Goal: Information Seeking & Learning: Learn about a topic

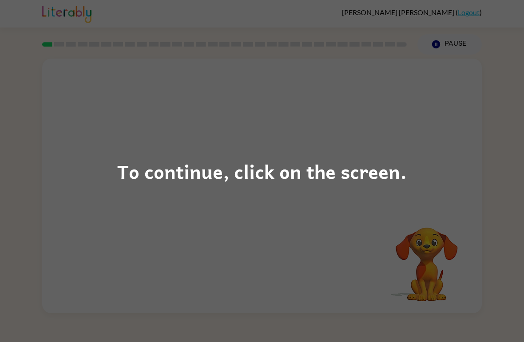
click at [451, 208] on div "To continue, click on the screen." at bounding box center [262, 171] width 524 height 342
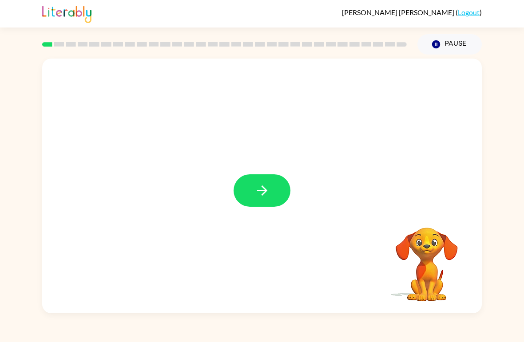
click at [264, 198] on icon "button" at bounding box center [263, 191] width 16 height 16
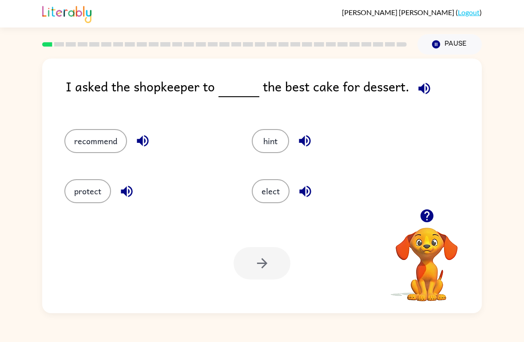
click at [430, 219] on icon "button" at bounding box center [426, 216] width 13 height 13
click at [279, 198] on button "elect" at bounding box center [271, 191] width 38 height 24
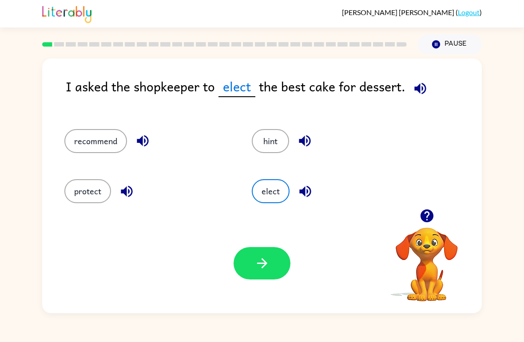
click at [266, 262] on icon "button" at bounding box center [262, 264] width 10 height 10
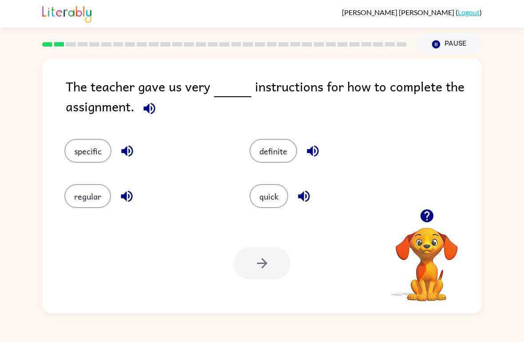
click at [90, 155] on button "specific" at bounding box center [87, 151] width 47 height 24
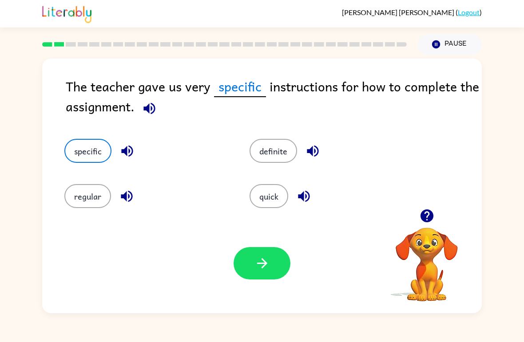
click at [261, 261] on icon "button" at bounding box center [263, 264] width 16 height 16
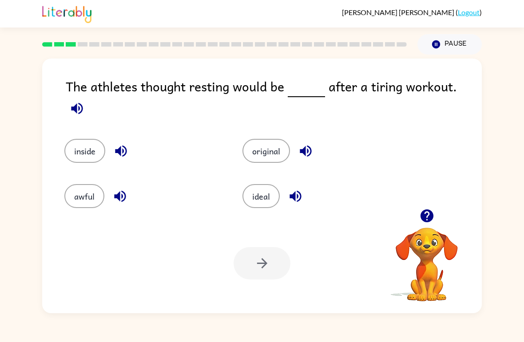
click at [248, 189] on button "ideal" at bounding box center [261, 196] width 37 height 24
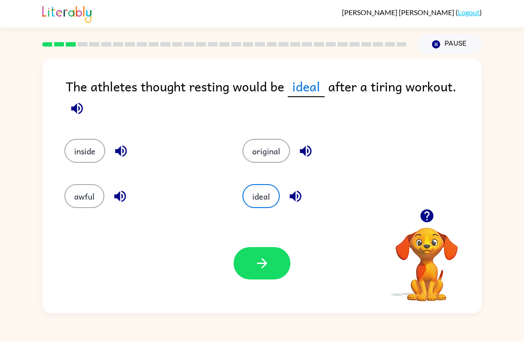
click at [269, 253] on button "button" at bounding box center [262, 263] width 57 height 32
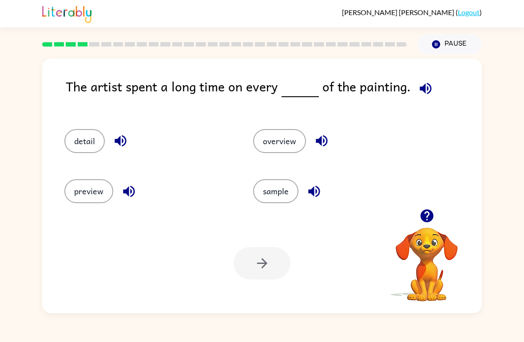
click at [72, 150] on button "detail" at bounding box center [84, 141] width 40 height 24
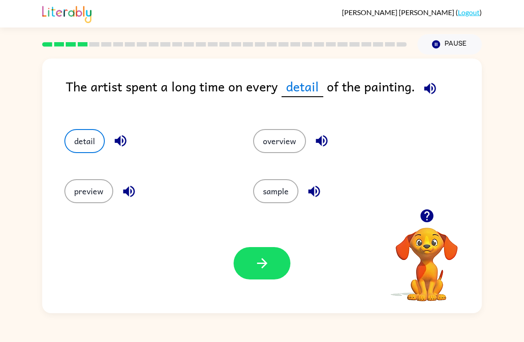
click at [259, 279] on button "button" at bounding box center [262, 263] width 57 height 32
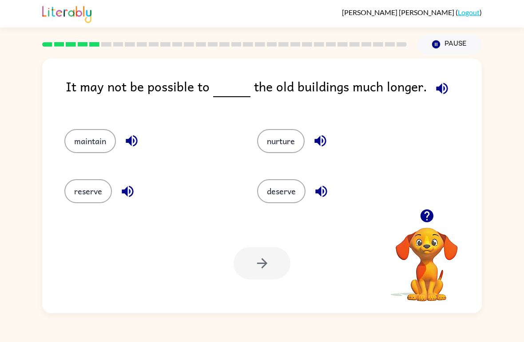
click at [81, 159] on div "maintain" at bounding box center [144, 137] width 193 height 50
click at [80, 142] on button "maintain" at bounding box center [90, 141] width 52 height 24
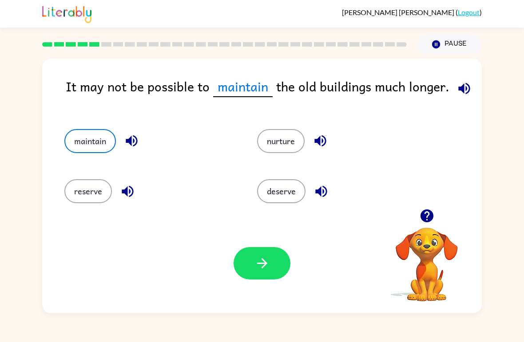
click at [255, 255] on button "button" at bounding box center [262, 263] width 57 height 32
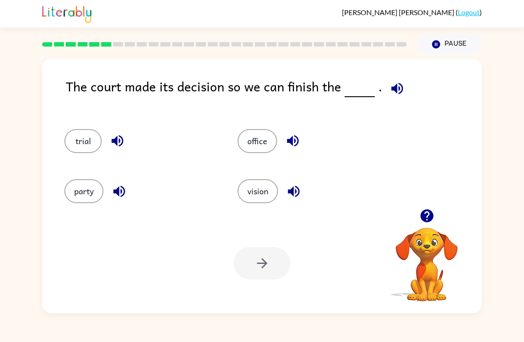
click at [90, 139] on button "trial" at bounding box center [82, 141] width 37 height 24
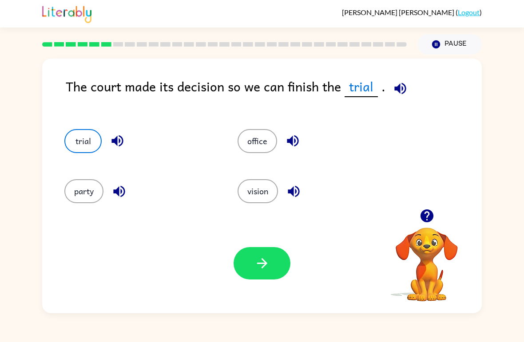
click at [254, 258] on button "button" at bounding box center [262, 263] width 57 height 32
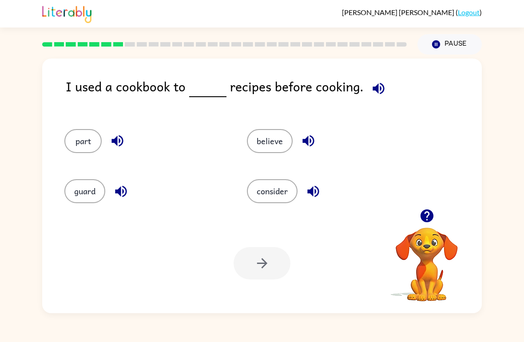
click at [275, 193] on button "consider" at bounding box center [272, 191] width 51 height 24
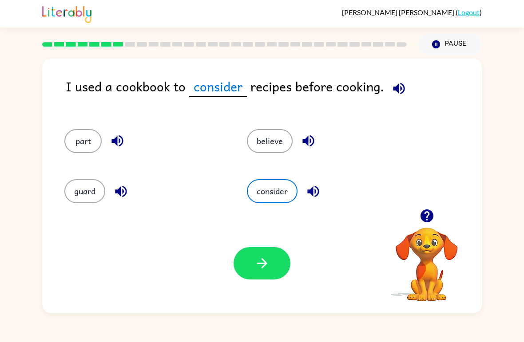
click at [256, 263] on icon "button" at bounding box center [263, 264] width 16 height 16
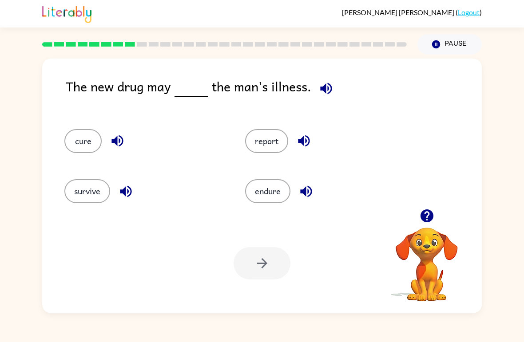
click at [80, 125] on div "cure" at bounding box center [138, 137] width 181 height 50
click at [82, 135] on button "cure" at bounding box center [82, 141] width 37 height 24
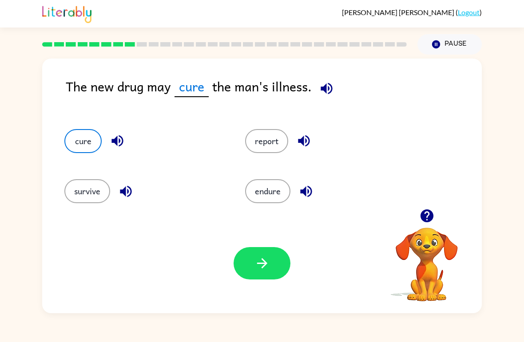
click at [263, 259] on icon "button" at bounding box center [263, 264] width 16 height 16
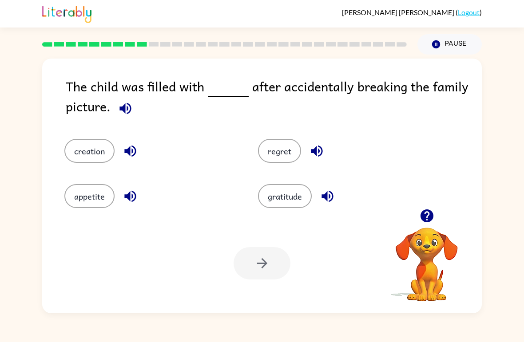
click at [282, 147] on button "regret" at bounding box center [279, 151] width 43 height 24
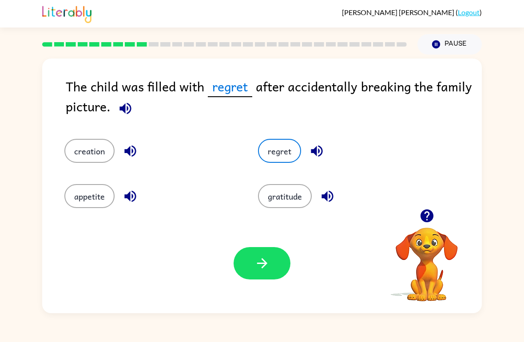
click at [257, 256] on button "button" at bounding box center [262, 263] width 57 height 32
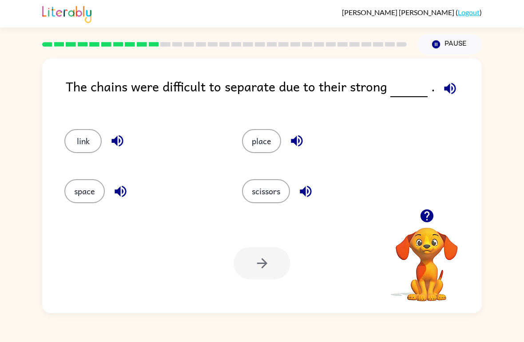
click at [90, 136] on button "link" at bounding box center [82, 141] width 37 height 24
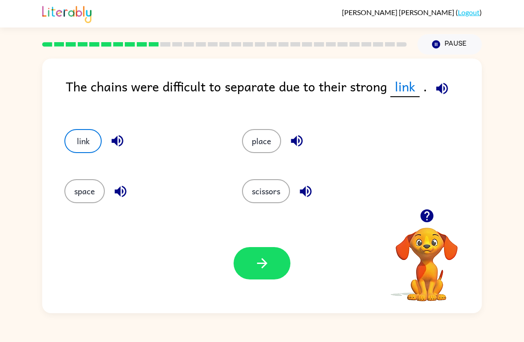
click at [290, 265] on button "button" at bounding box center [262, 263] width 57 height 32
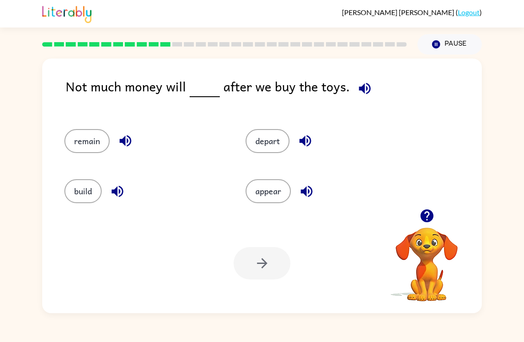
click at [521, 157] on div "Not much money will after we buy the toys. remain depart build appear Your brow…" at bounding box center [262, 184] width 524 height 259
click at [94, 139] on button "remain" at bounding box center [86, 141] width 45 height 24
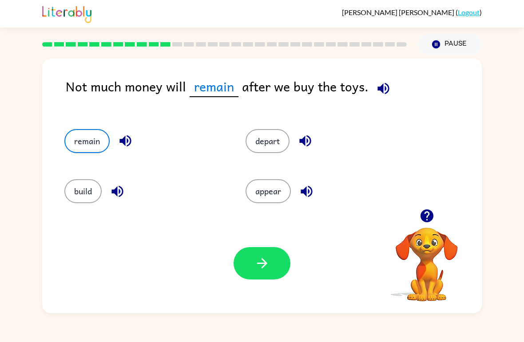
click at [261, 262] on icon "button" at bounding box center [263, 264] width 16 height 16
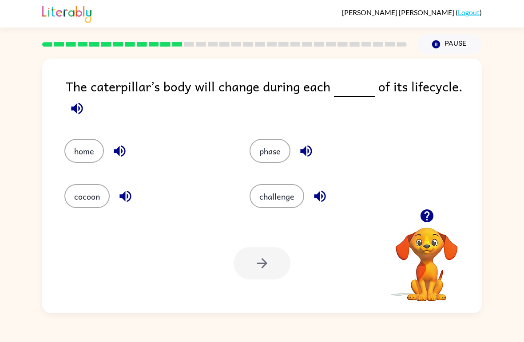
click at [265, 140] on button "phase" at bounding box center [270, 151] width 41 height 24
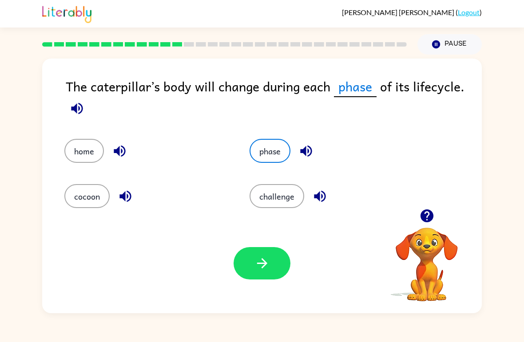
click at [257, 258] on icon "button" at bounding box center [263, 264] width 16 height 16
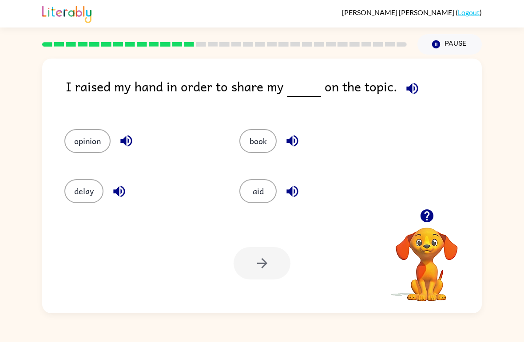
click at [84, 145] on button "opinion" at bounding box center [87, 141] width 46 height 24
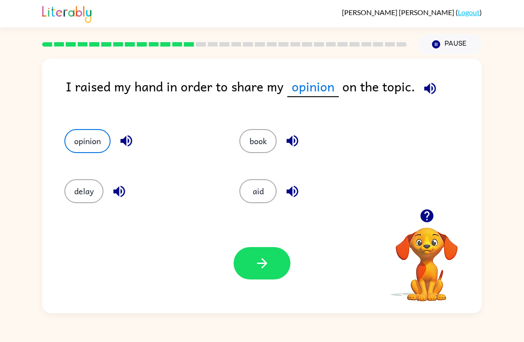
click at [270, 255] on button "button" at bounding box center [262, 263] width 57 height 32
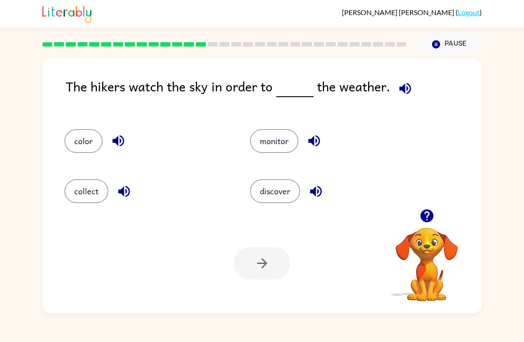
click at [291, 203] on button "discover" at bounding box center [275, 191] width 50 height 24
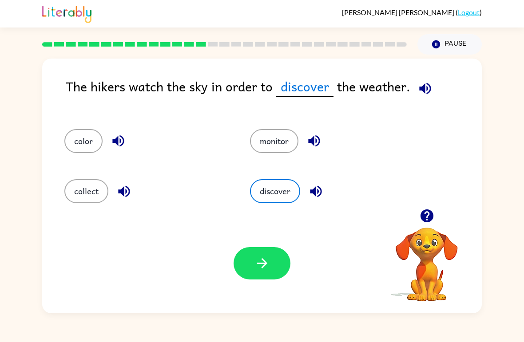
click at [265, 261] on icon "button" at bounding box center [263, 264] width 16 height 16
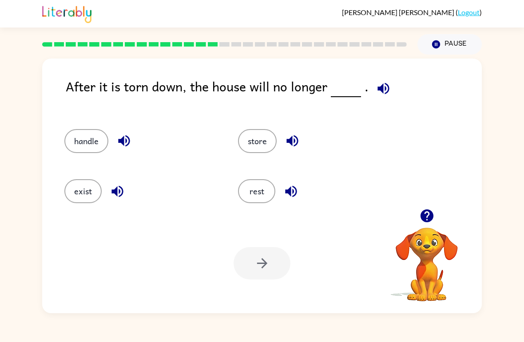
click at [84, 189] on button "exist" at bounding box center [82, 191] width 37 height 24
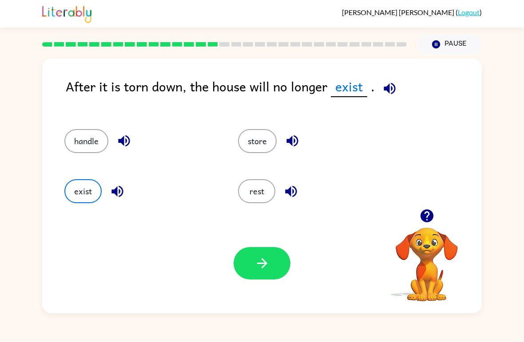
click at [258, 262] on icon "button" at bounding box center [263, 264] width 16 height 16
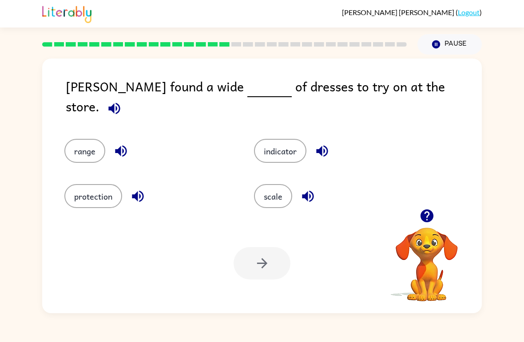
click at [258, 197] on button "scale" at bounding box center [273, 196] width 38 height 24
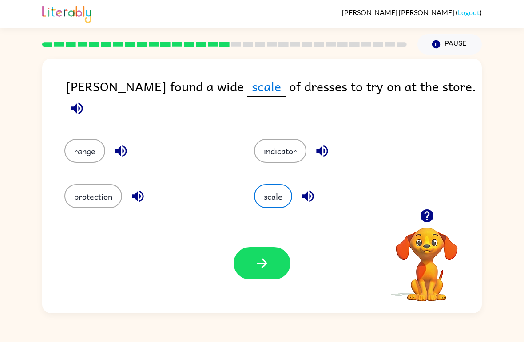
click at [277, 264] on button "button" at bounding box center [262, 263] width 57 height 32
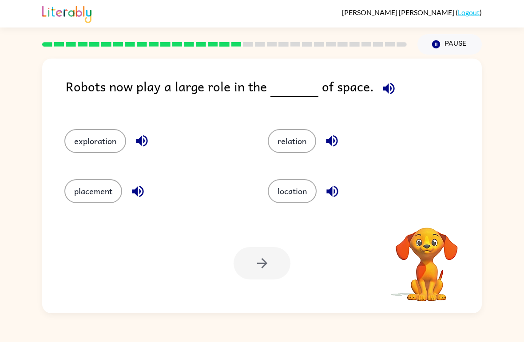
click at [260, 270] on div at bounding box center [262, 263] width 57 height 32
click at [255, 253] on div at bounding box center [262, 263] width 57 height 32
click at [265, 255] on div at bounding box center [262, 263] width 57 height 32
click at [265, 254] on div at bounding box center [262, 263] width 57 height 32
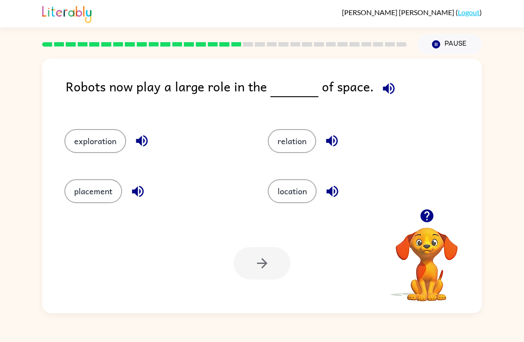
click at [294, 197] on button "location" at bounding box center [292, 191] width 49 height 24
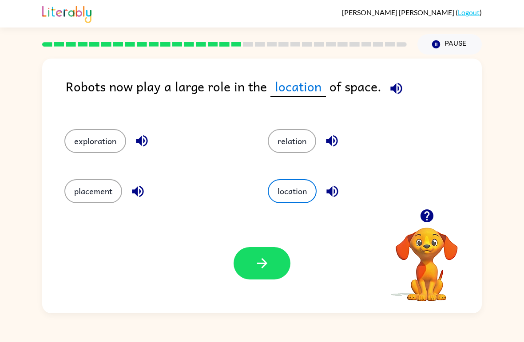
click at [302, 147] on button "relation" at bounding box center [292, 141] width 48 height 24
click at [120, 145] on button "exploration" at bounding box center [95, 141] width 62 height 24
click at [119, 145] on button "exploration" at bounding box center [95, 141] width 62 height 24
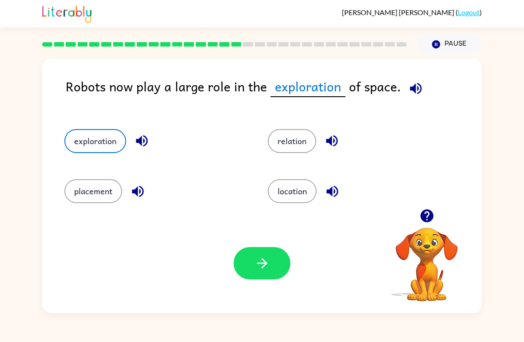
click at [110, 201] on button "placement" at bounding box center [93, 191] width 58 height 24
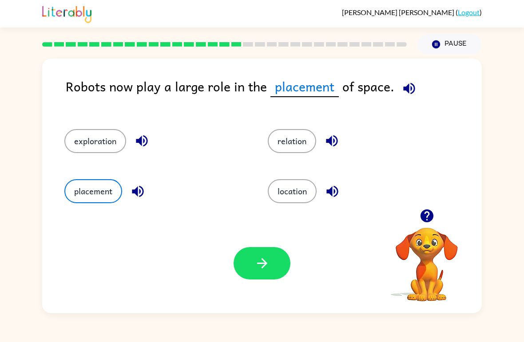
click at [307, 185] on button "location" at bounding box center [292, 191] width 49 height 24
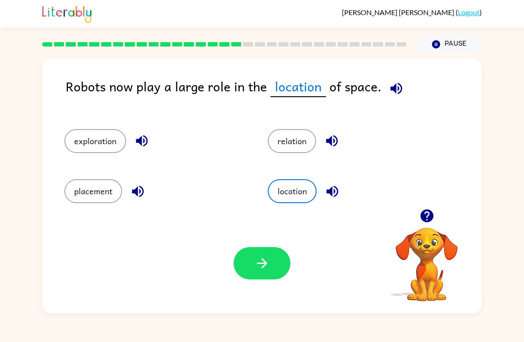
click at [293, 144] on button "relation" at bounding box center [292, 141] width 48 height 24
click at [115, 143] on button "exploration" at bounding box center [95, 141] width 62 height 24
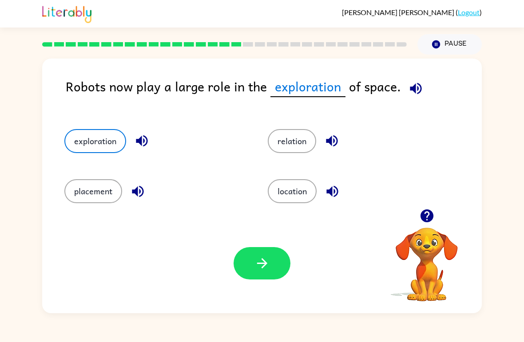
click at [266, 269] on icon "button" at bounding box center [263, 264] width 16 height 16
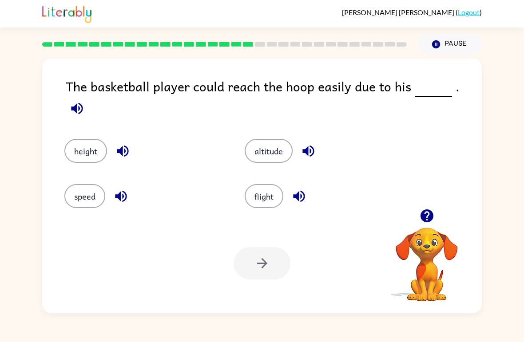
click at [79, 148] on button "height" at bounding box center [85, 151] width 43 height 24
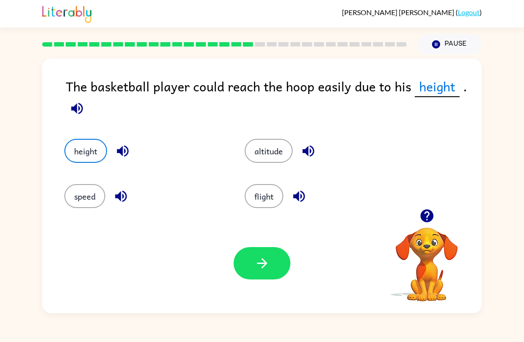
click at [272, 270] on button "button" at bounding box center [262, 263] width 57 height 32
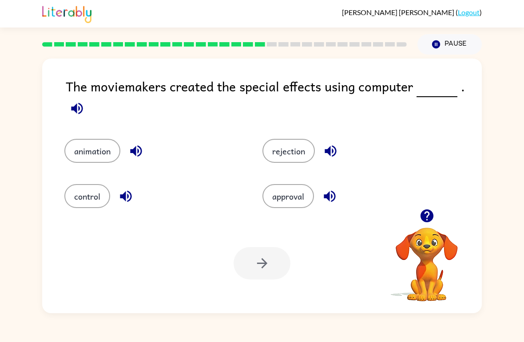
click at [274, 186] on button "approval" at bounding box center [288, 196] width 52 height 24
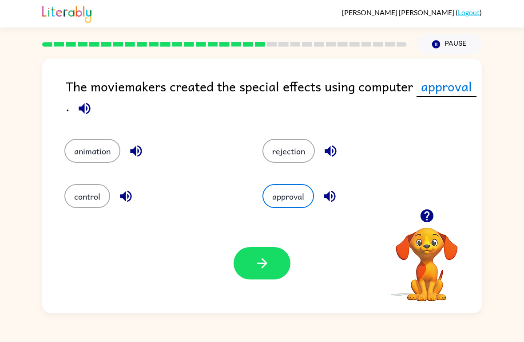
click at [262, 264] on icon "button" at bounding box center [262, 264] width 10 height 10
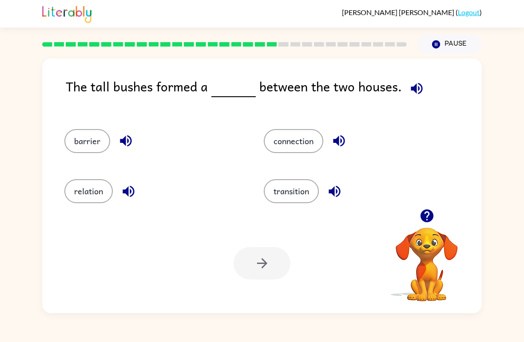
click at [87, 130] on button "barrier" at bounding box center [87, 141] width 46 height 24
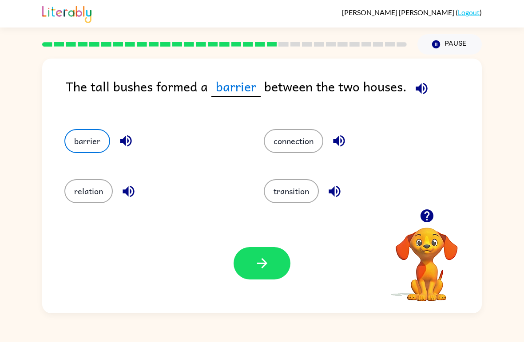
click at [282, 271] on button "button" at bounding box center [262, 263] width 57 height 32
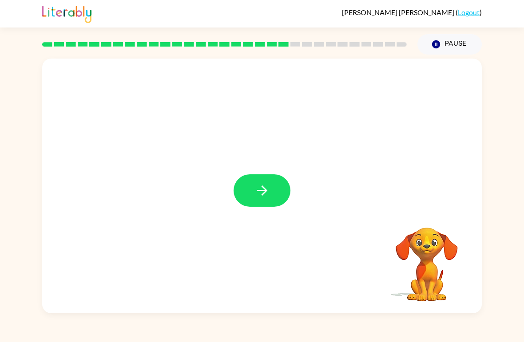
click at [258, 179] on button "button" at bounding box center [262, 191] width 57 height 32
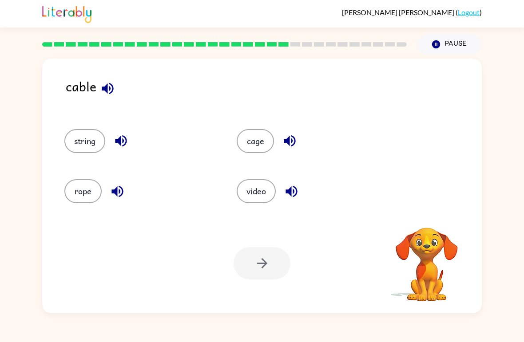
click at [95, 149] on button "string" at bounding box center [84, 141] width 41 height 24
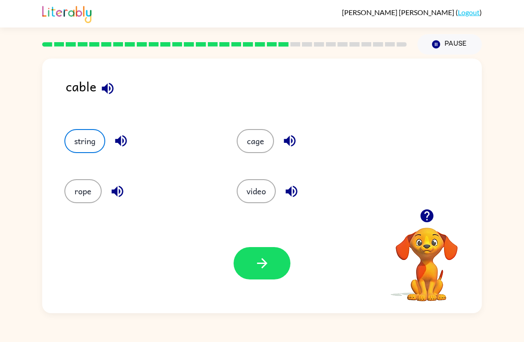
click at [76, 184] on button "rope" at bounding box center [82, 191] width 37 height 24
click at [80, 145] on button "string" at bounding box center [84, 141] width 41 height 24
click at [264, 273] on button "button" at bounding box center [262, 263] width 57 height 32
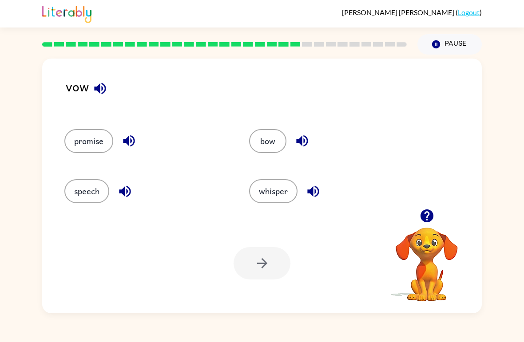
click at [267, 193] on button "whisper" at bounding box center [273, 191] width 48 height 24
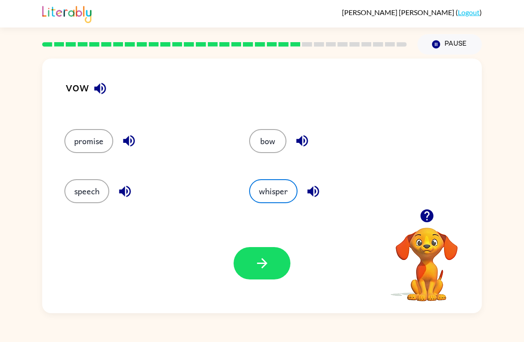
click at [263, 275] on button "button" at bounding box center [262, 263] width 57 height 32
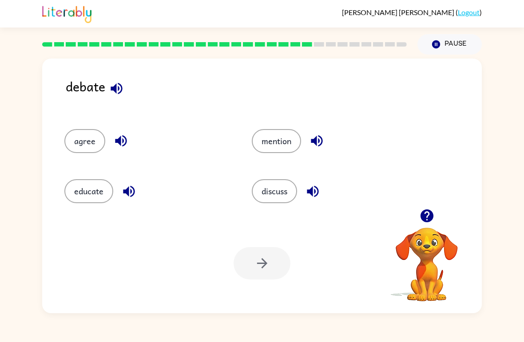
click at [107, 202] on button "educate" at bounding box center [88, 191] width 49 height 24
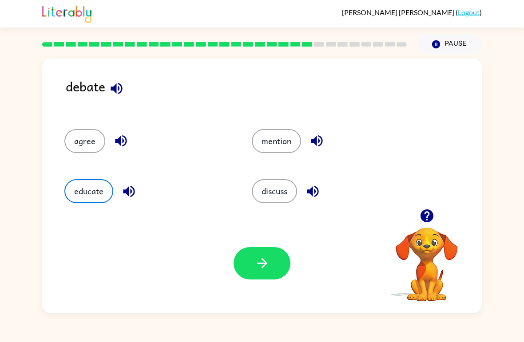
click at [249, 278] on button "button" at bounding box center [262, 263] width 57 height 32
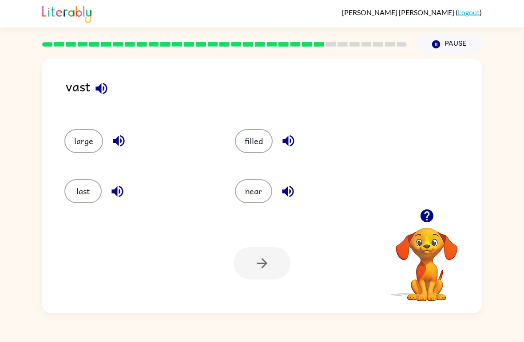
click at [259, 131] on button "filled" at bounding box center [254, 141] width 38 height 24
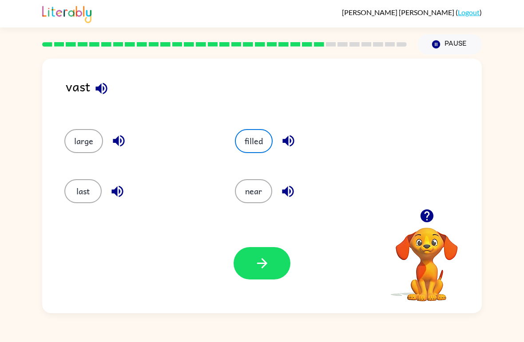
click at [271, 279] on button "button" at bounding box center [262, 263] width 57 height 32
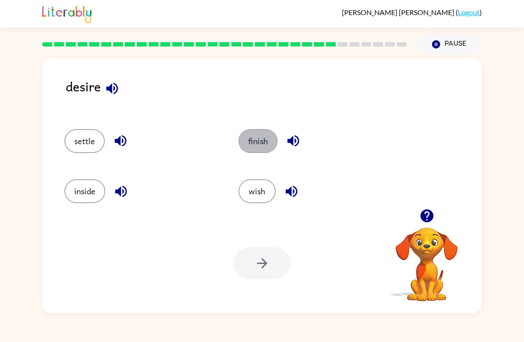
click at [255, 142] on button "finish" at bounding box center [258, 141] width 39 height 24
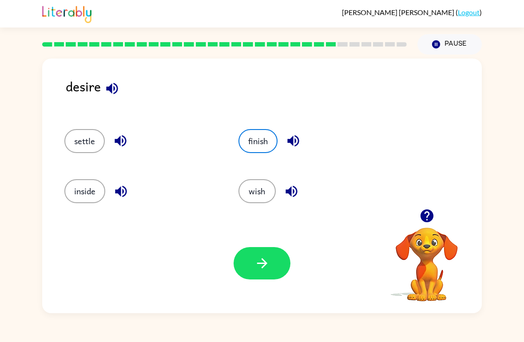
click at [271, 274] on button "button" at bounding box center [262, 263] width 57 height 32
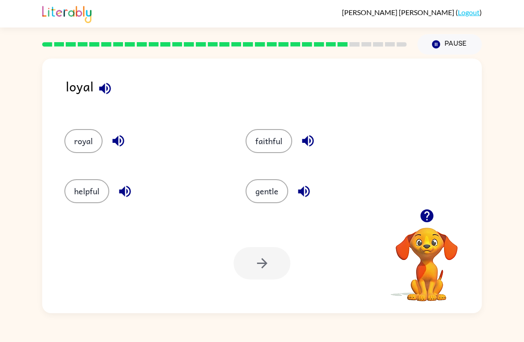
click at [68, 127] on div "royal" at bounding box center [138, 137] width 181 height 50
click at [258, 188] on button "gentle" at bounding box center [267, 191] width 43 height 24
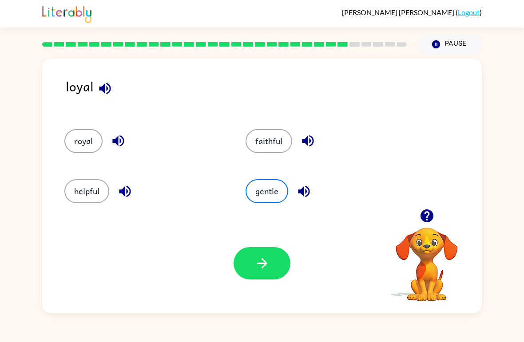
click at [269, 136] on button "faithful" at bounding box center [269, 141] width 47 height 24
click at [286, 274] on button "button" at bounding box center [262, 263] width 57 height 32
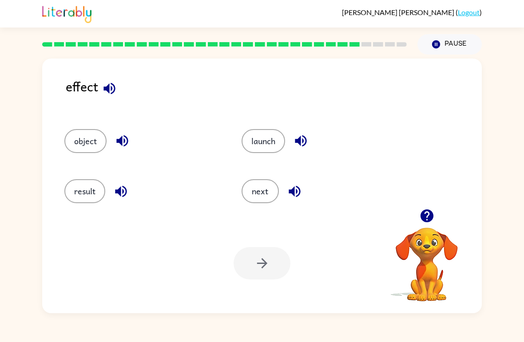
click at [80, 195] on button "result" at bounding box center [84, 191] width 41 height 24
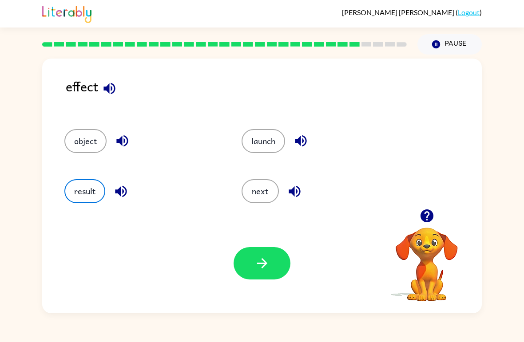
click at [270, 270] on button "button" at bounding box center [262, 263] width 57 height 32
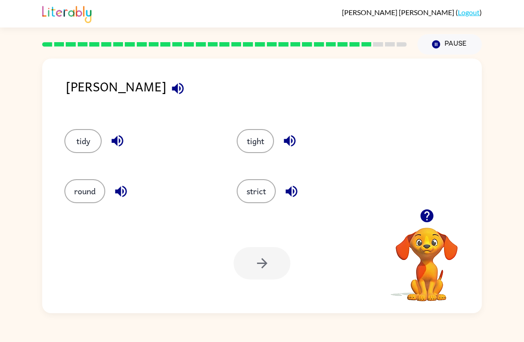
click at [258, 199] on button "strict" at bounding box center [256, 191] width 39 height 24
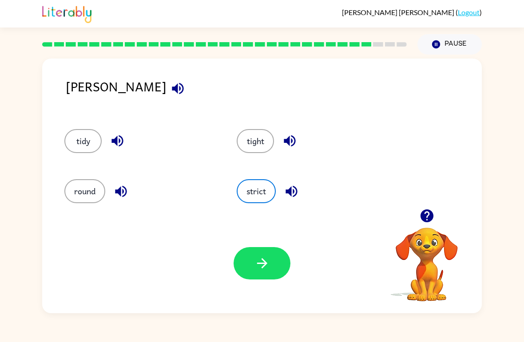
click at [265, 272] on button "button" at bounding box center [262, 263] width 57 height 32
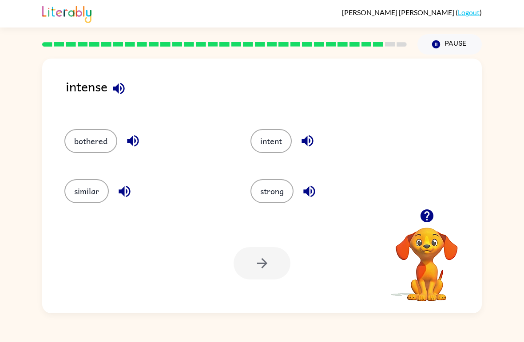
click at [267, 270] on div at bounding box center [262, 263] width 57 height 32
click at [279, 192] on button "strong" at bounding box center [272, 191] width 43 height 24
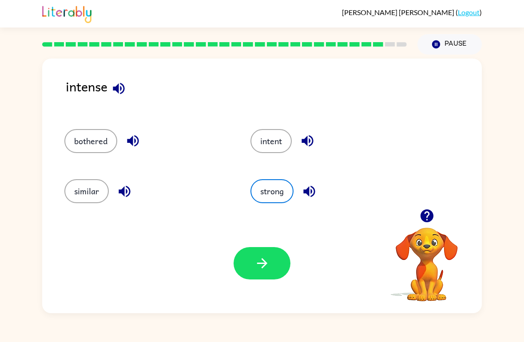
click at [272, 263] on button "button" at bounding box center [262, 263] width 57 height 32
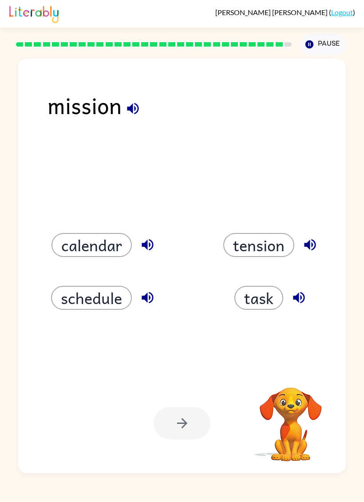
click at [256, 291] on button "task" at bounding box center [259, 298] width 49 height 24
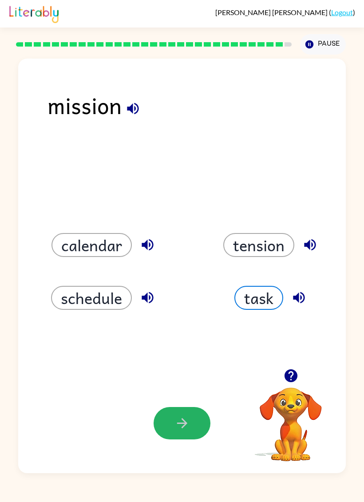
click at [156, 342] on button "button" at bounding box center [182, 423] width 57 height 32
